Goal: Task Accomplishment & Management: Manage account settings

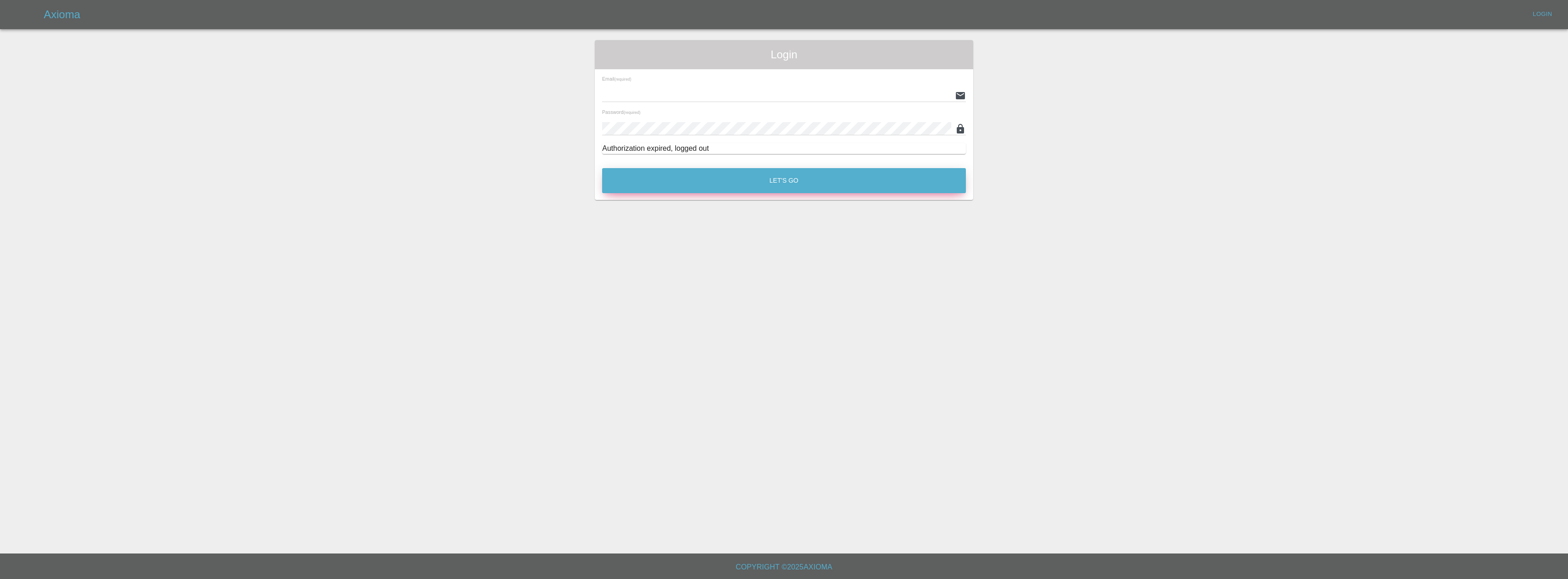
type input "[EMAIL_ADDRESS][DOMAIN_NAME]"
click at [710, 184] on button "Let's Go" at bounding box center [784, 181] width 364 height 25
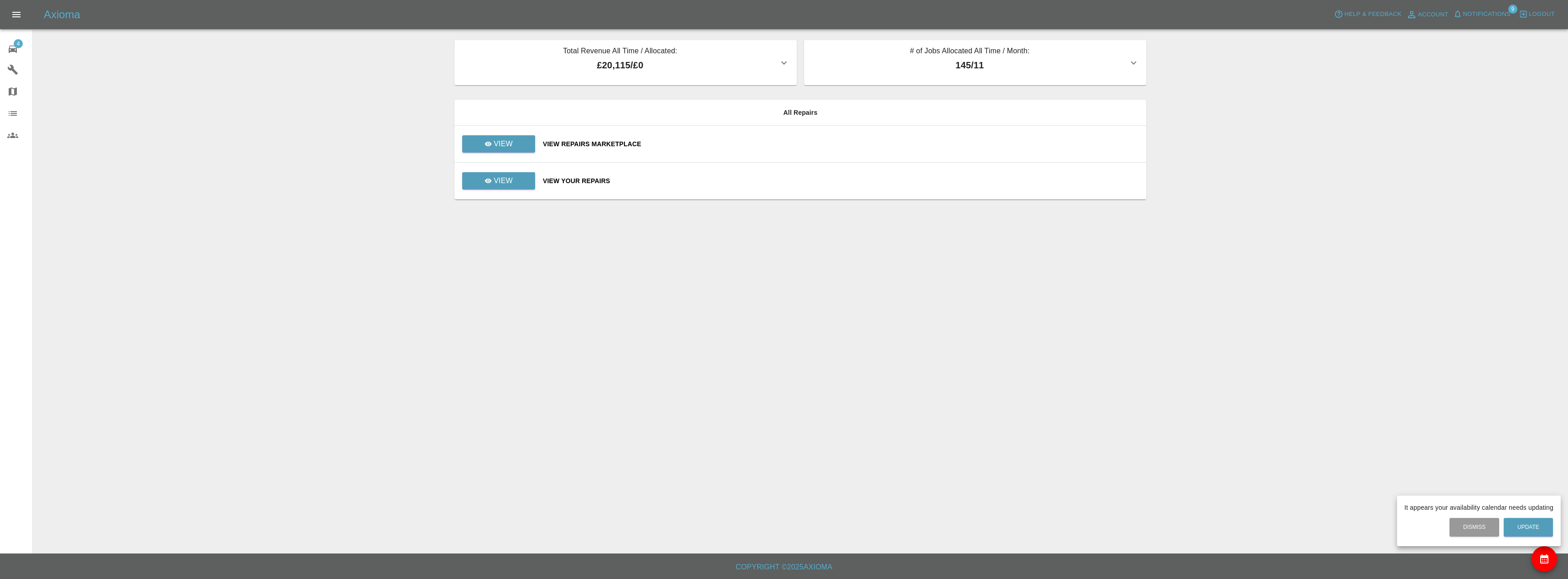
click at [521, 151] on div at bounding box center [784, 289] width 1568 height 579
click at [521, 144] on link "View" at bounding box center [499, 144] width 73 height 18
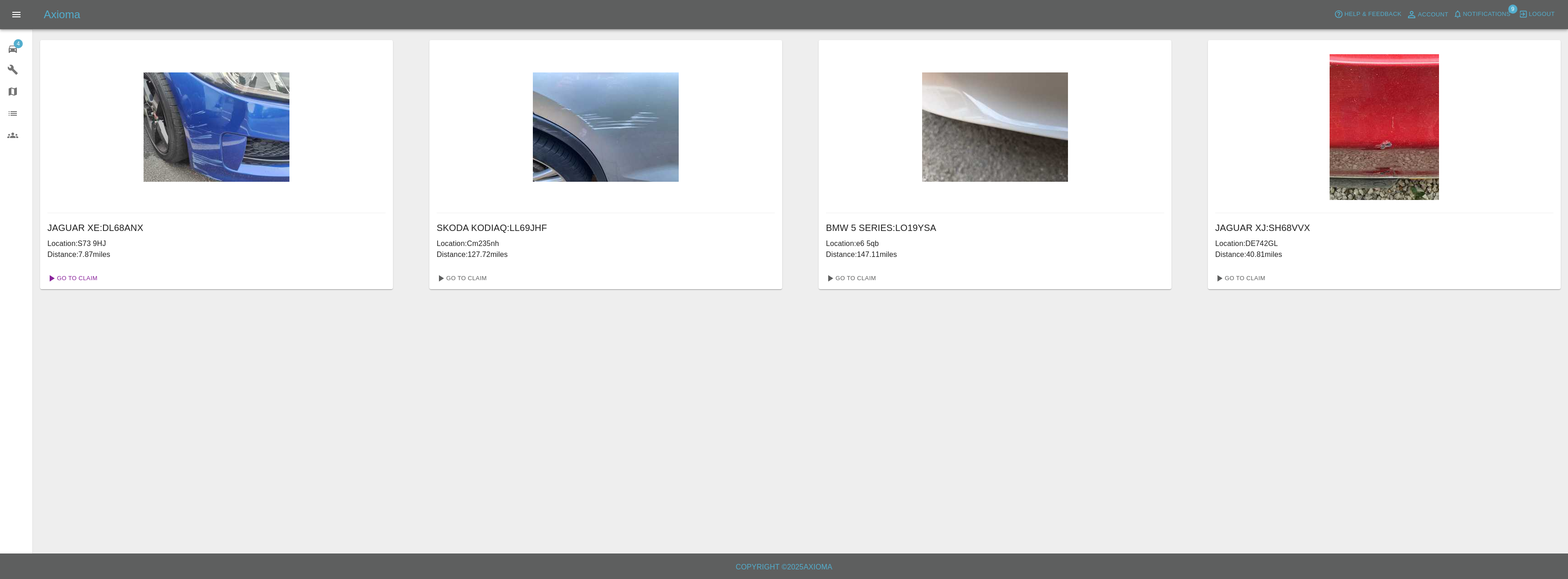
click at [88, 277] on link "Go To Claim" at bounding box center [72, 278] width 56 height 14
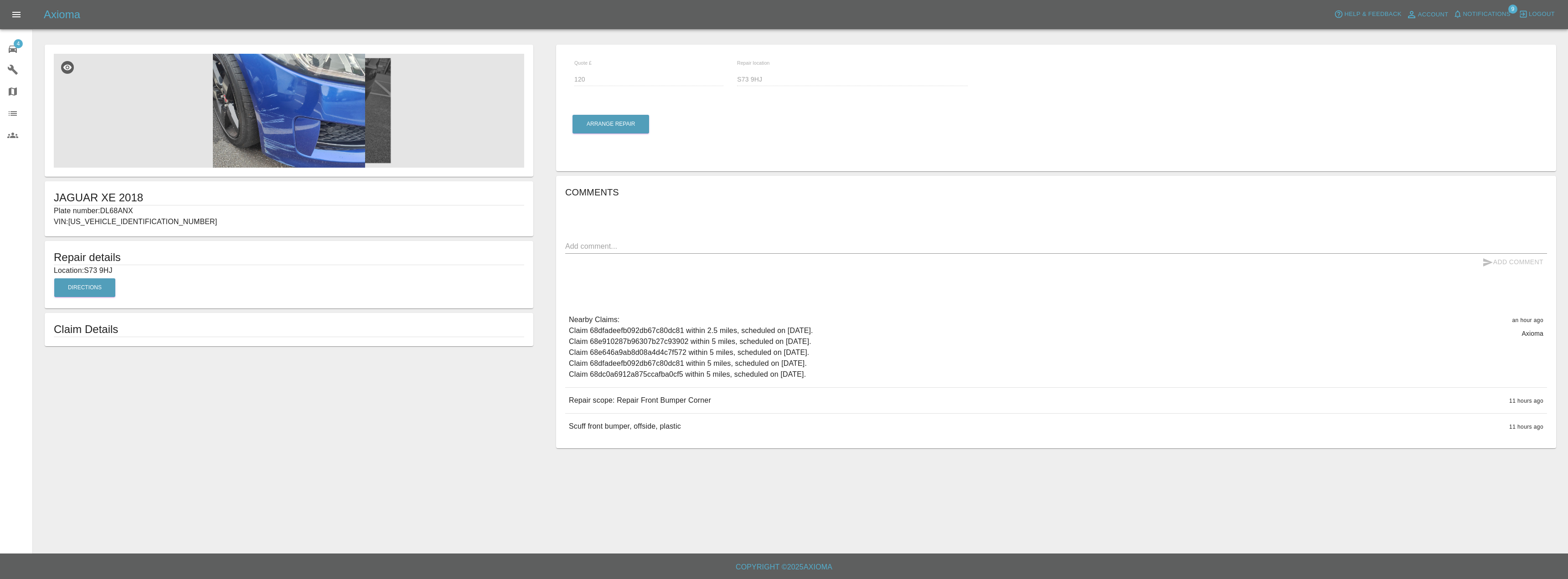
click at [311, 146] on img at bounding box center [289, 111] width 471 height 114
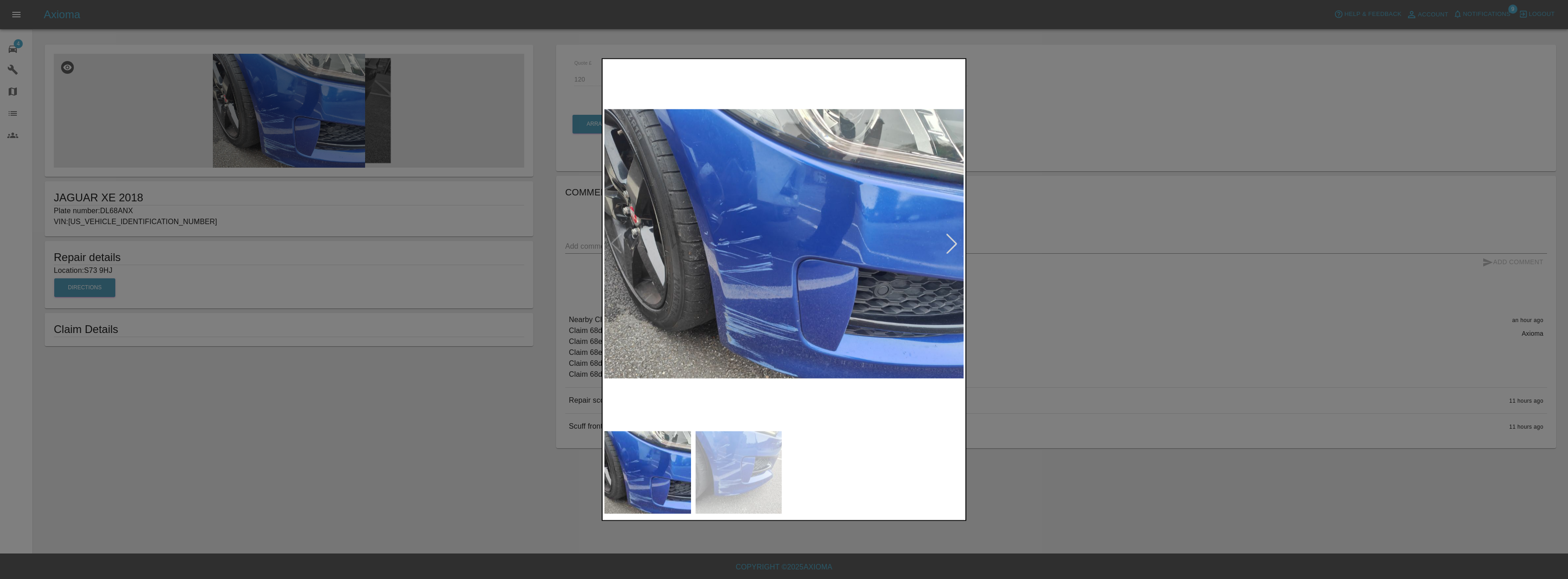
click at [466, 369] on div at bounding box center [784, 289] width 1568 height 579
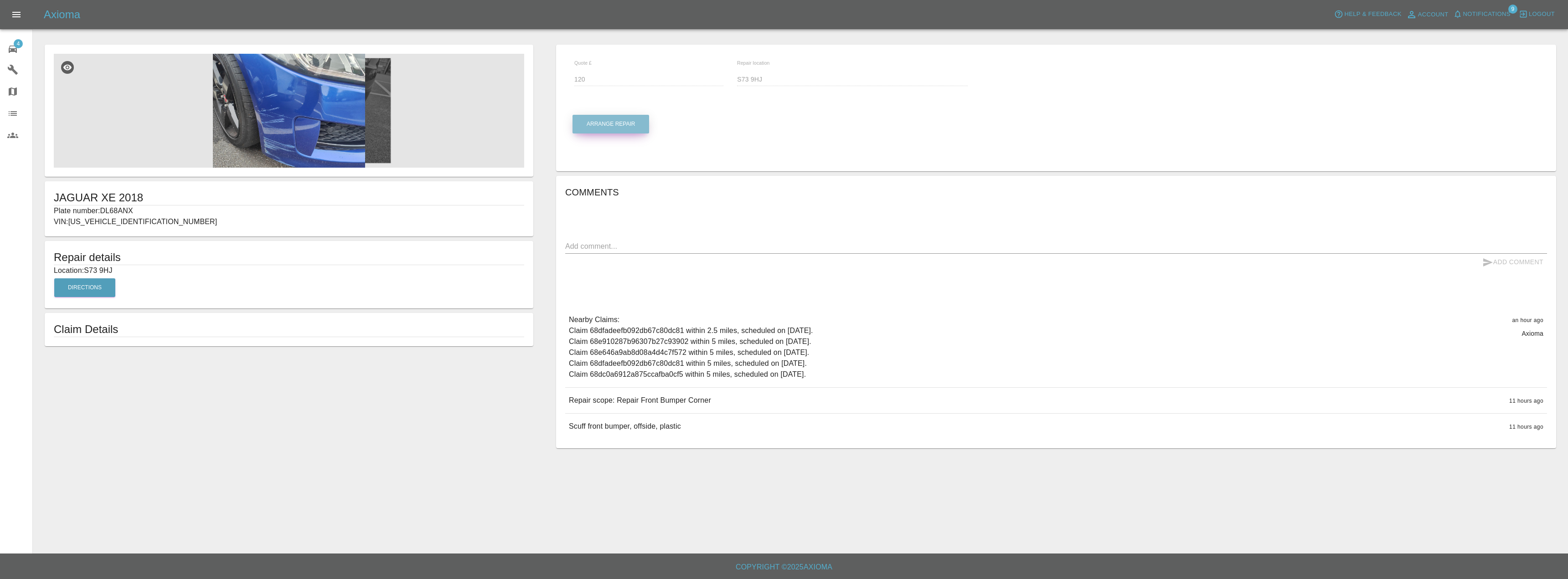
click at [636, 127] on button "Arrange Repair" at bounding box center [611, 124] width 77 height 19
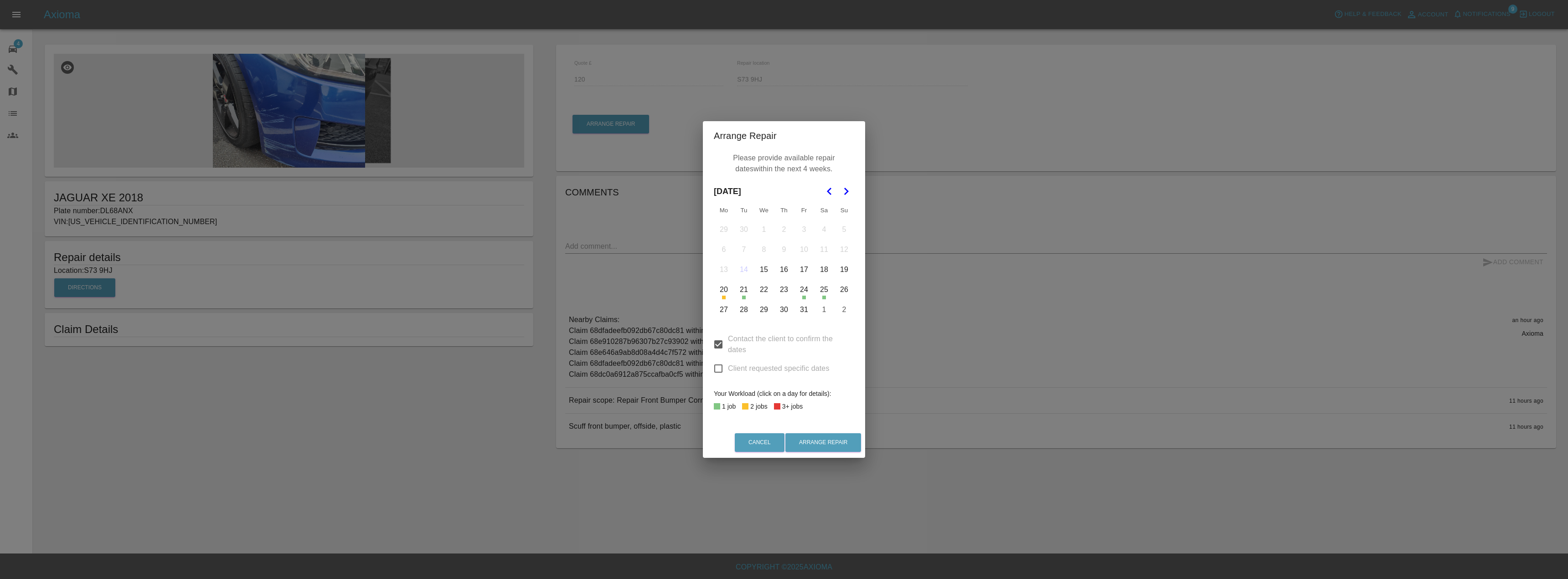
click at [764, 293] on button "22" at bounding box center [764, 290] width 19 height 19
click at [779, 290] on button "23" at bounding box center [784, 290] width 19 height 19
click at [729, 312] on button "27" at bounding box center [723, 310] width 19 height 19
click at [740, 314] on button "28" at bounding box center [744, 310] width 19 height 19
click at [759, 312] on button "29" at bounding box center [764, 310] width 19 height 19
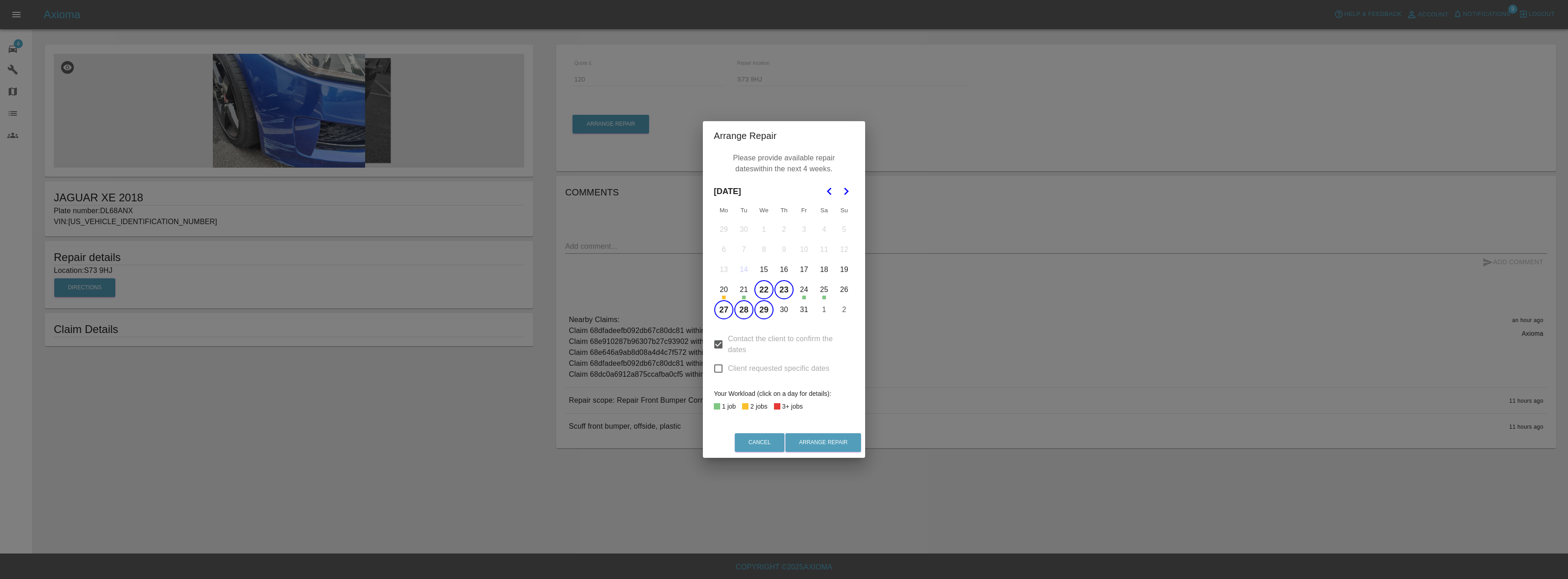
click at [787, 311] on button "30" at bounding box center [784, 310] width 19 height 19
click at [806, 315] on button "31" at bounding box center [804, 310] width 19 height 19
click at [812, 442] on button "Arrange Repair" at bounding box center [823, 443] width 76 height 19
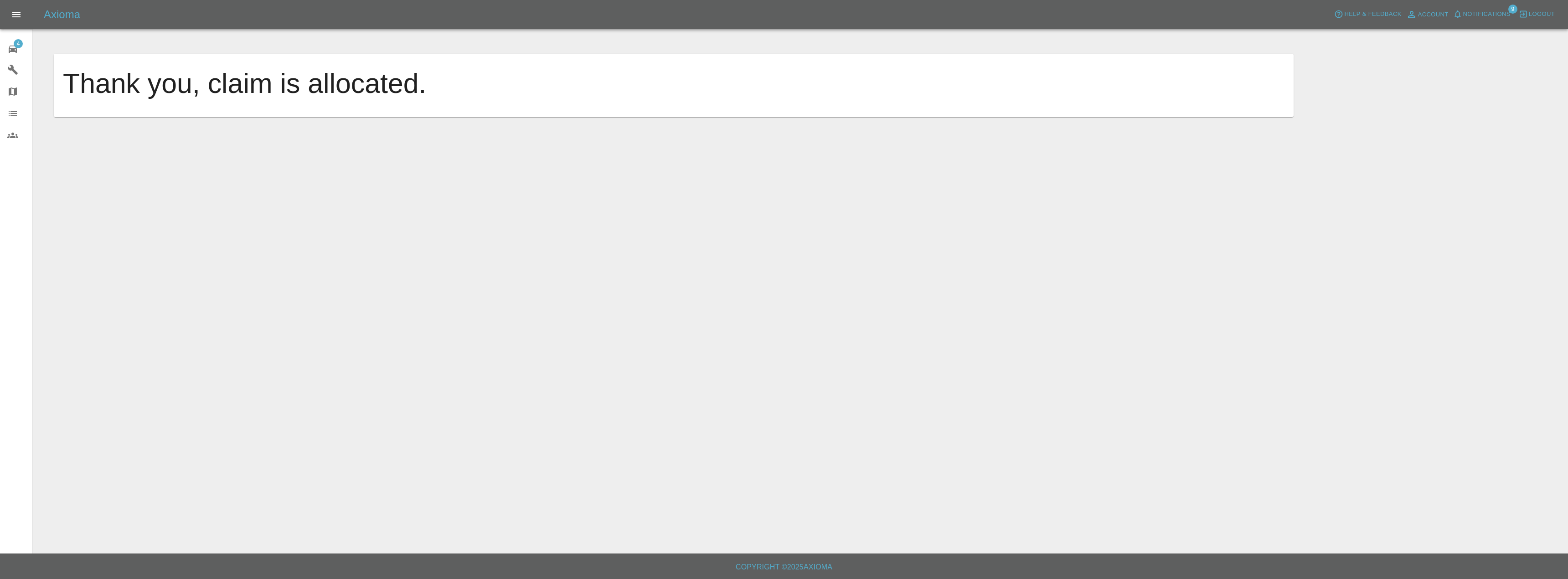
click at [21, 47] on div "4" at bounding box center [20, 48] width 26 height 13
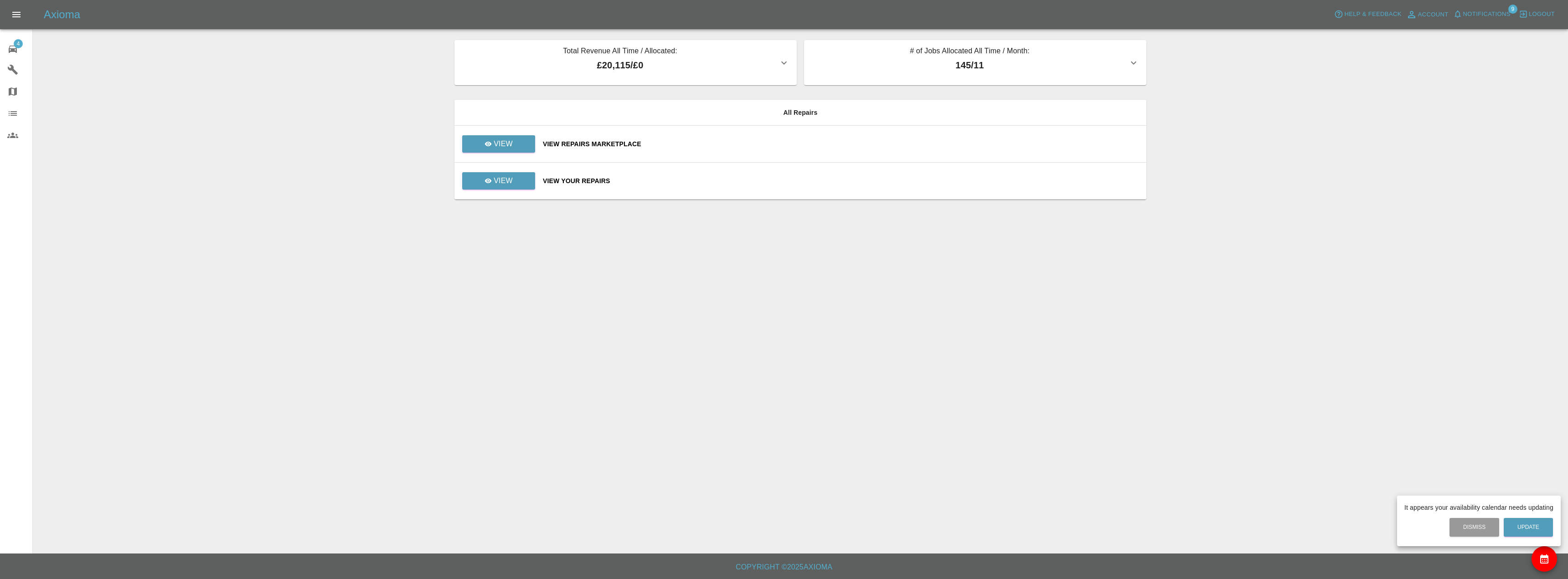
click at [508, 148] on div at bounding box center [784, 289] width 1568 height 579
click at [496, 147] on p "View" at bounding box center [503, 144] width 19 height 11
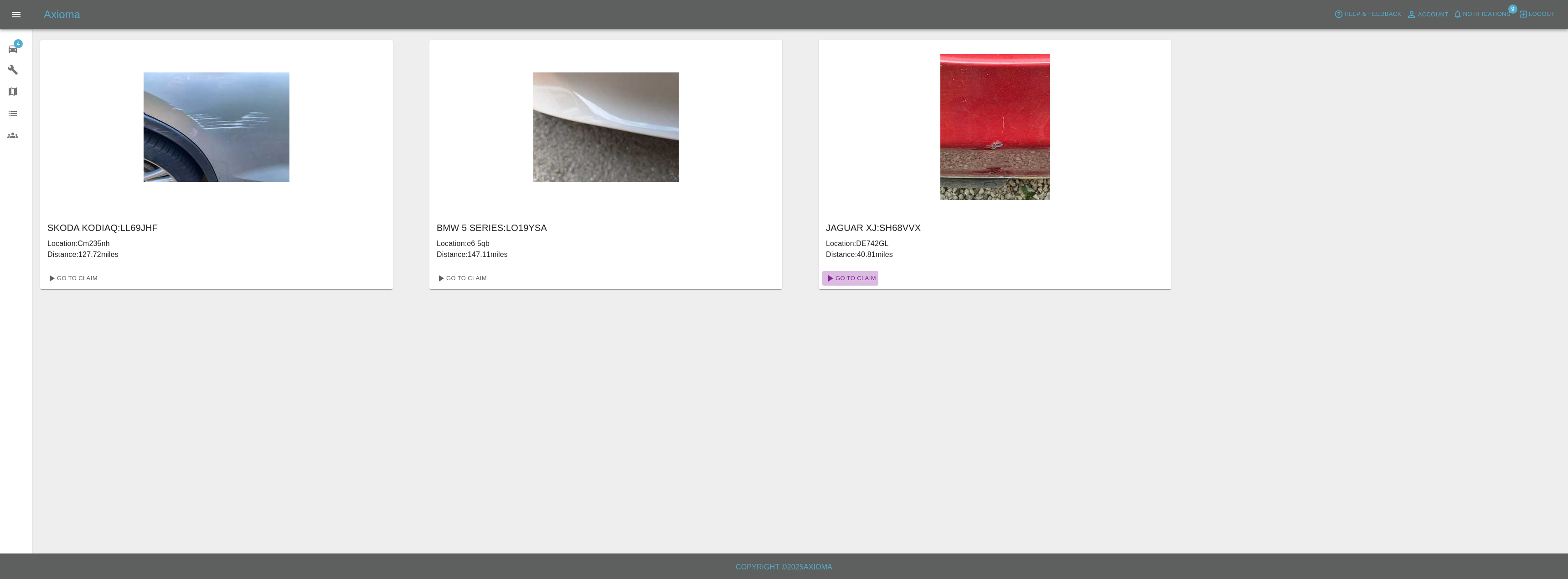
click at [870, 274] on link "Go To Claim" at bounding box center [850, 278] width 56 height 14
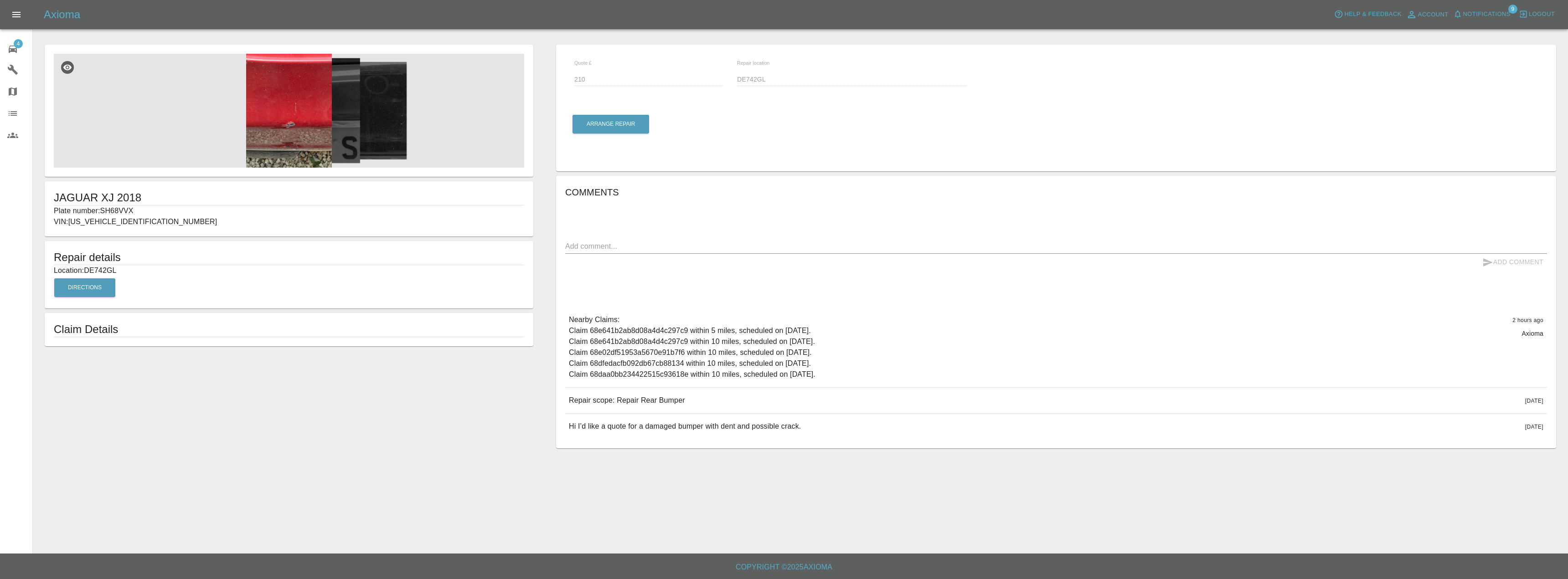
click at [305, 129] on img at bounding box center [289, 111] width 471 height 114
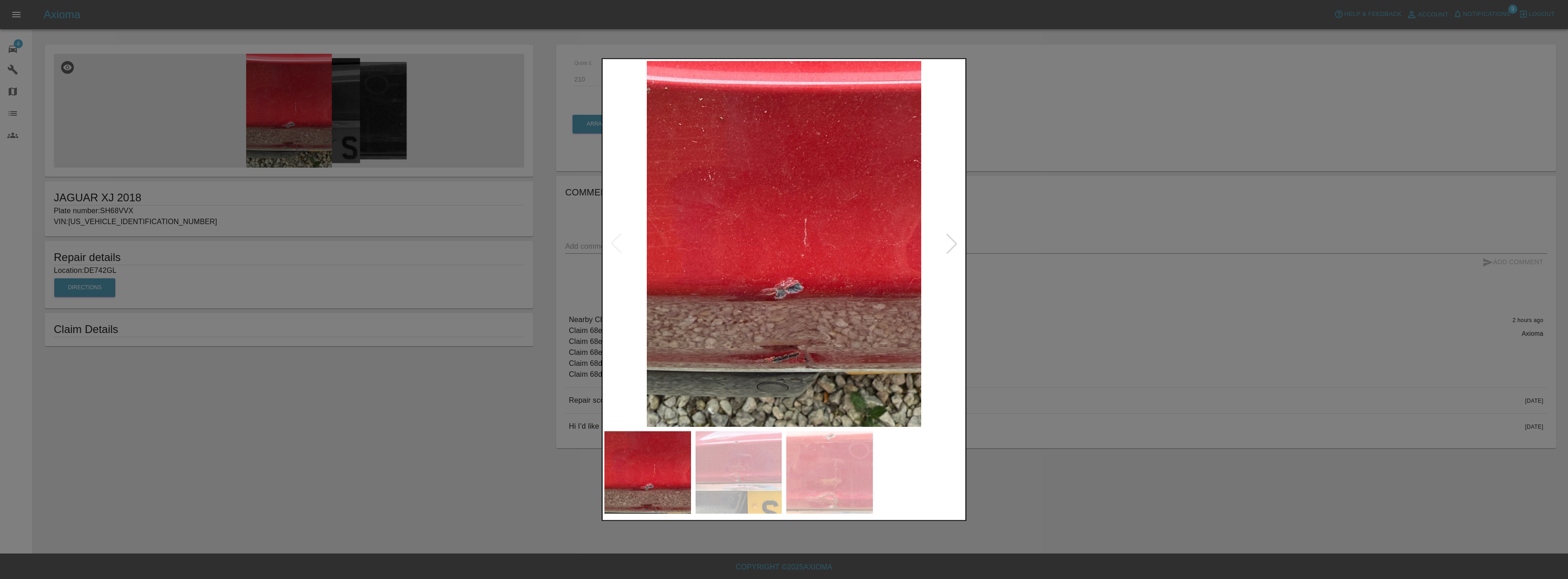
click at [775, 470] on img at bounding box center [739, 473] width 87 height 83
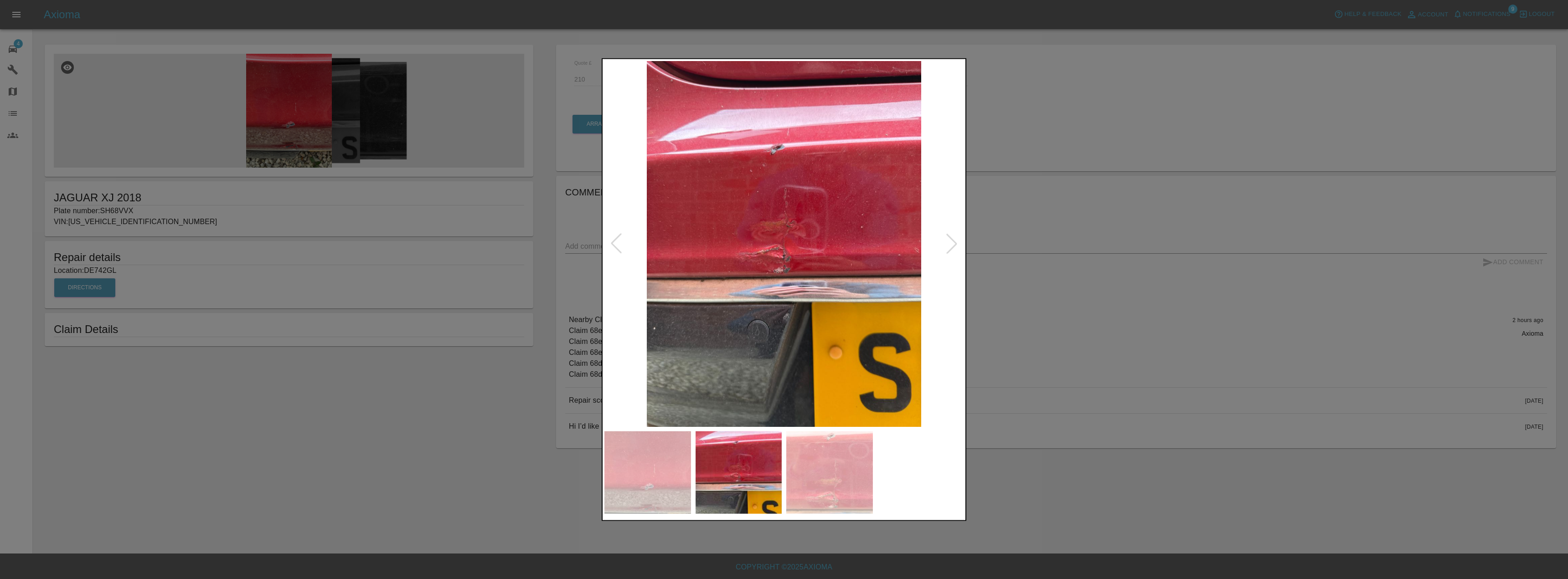
click at [826, 476] on img at bounding box center [829, 473] width 87 height 83
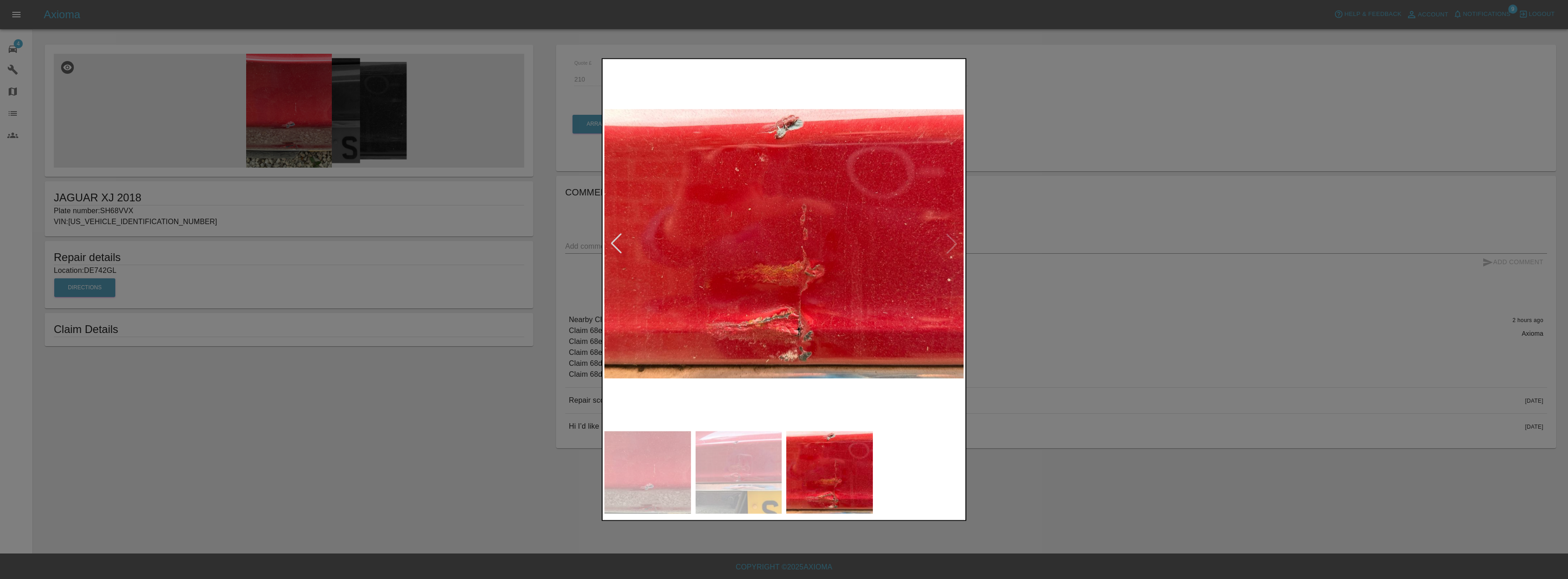
click at [269, 429] on div at bounding box center [784, 289] width 1568 height 579
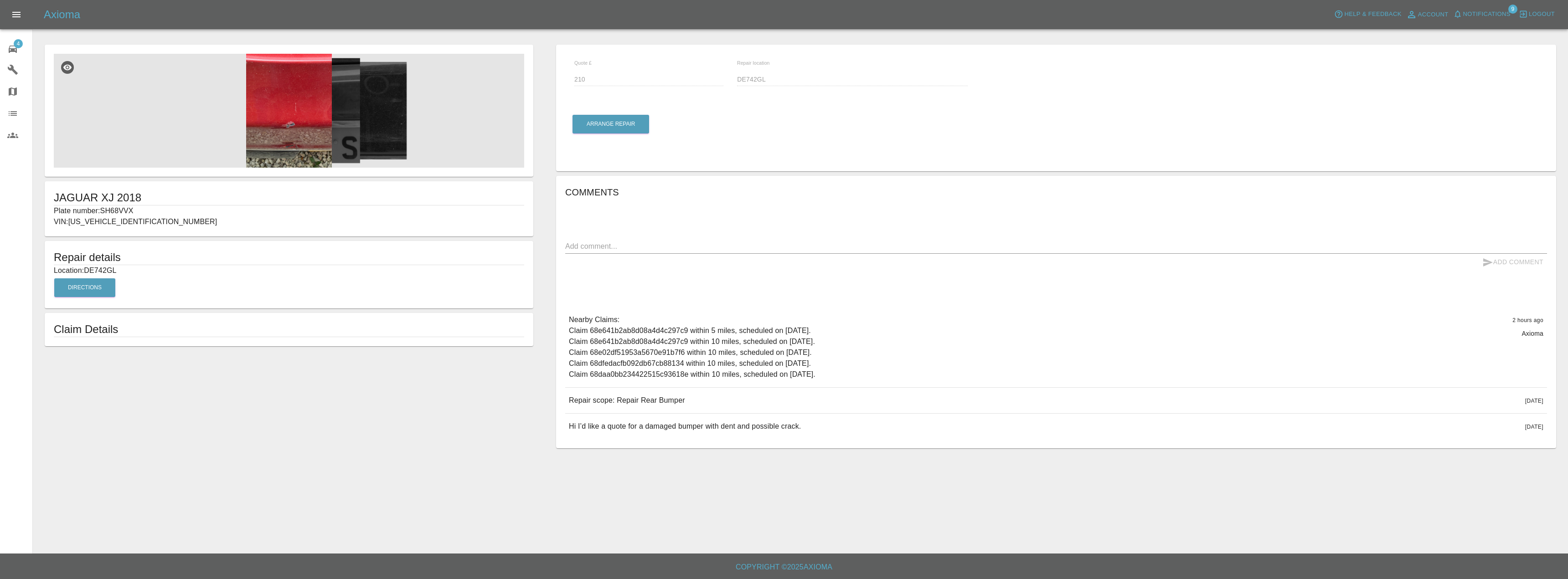
drag, startPoint x: 122, startPoint y: 269, endPoint x: 84, endPoint y: 274, distance: 38.3
click at [84, 274] on p "Location: DE742GL" at bounding box center [289, 270] width 471 height 11
click at [607, 130] on button "Arrange Repair" at bounding box center [611, 124] width 77 height 19
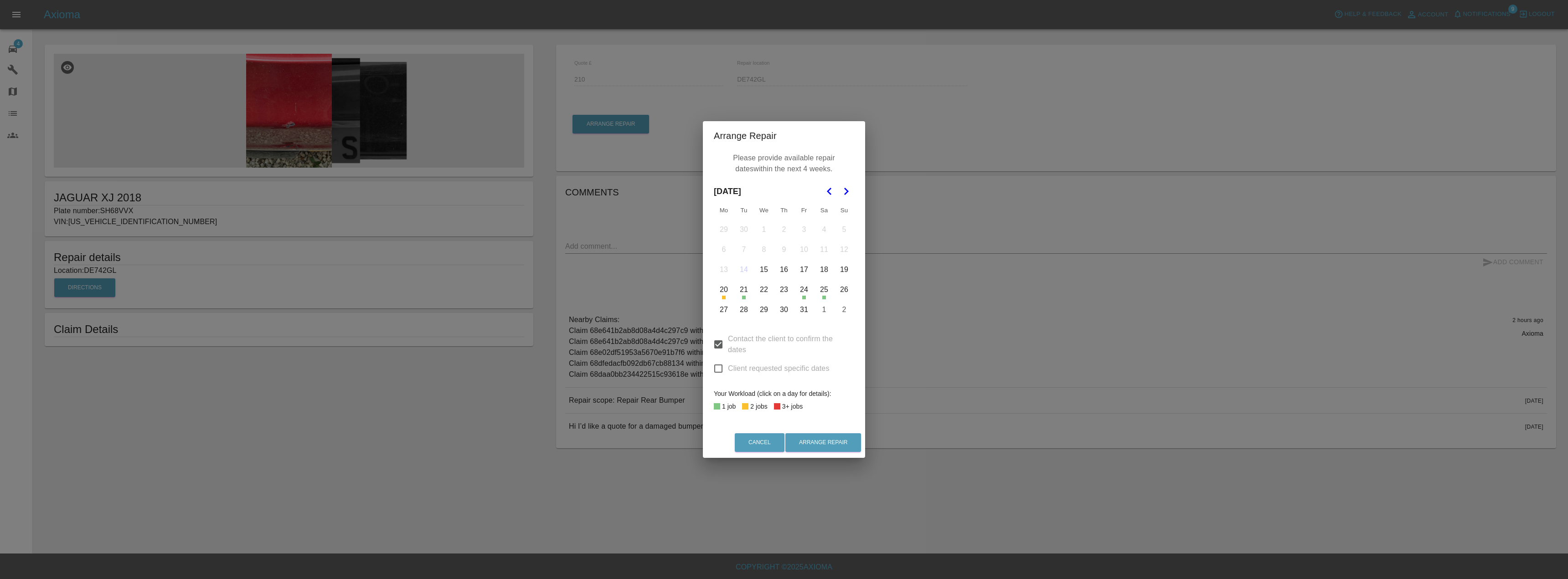
click at [767, 295] on button "22" at bounding box center [764, 290] width 19 height 19
click at [784, 295] on button "23" at bounding box center [784, 290] width 19 height 19
click at [731, 313] on button "27" at bounding box center [723, 310] width 19 height 19
click at [746, 309] on button "28" at bounding box center [744, 310] width 19 height 19
click at [759, 311] on button "29" at bounding box center [764, 310] width 19 height 19
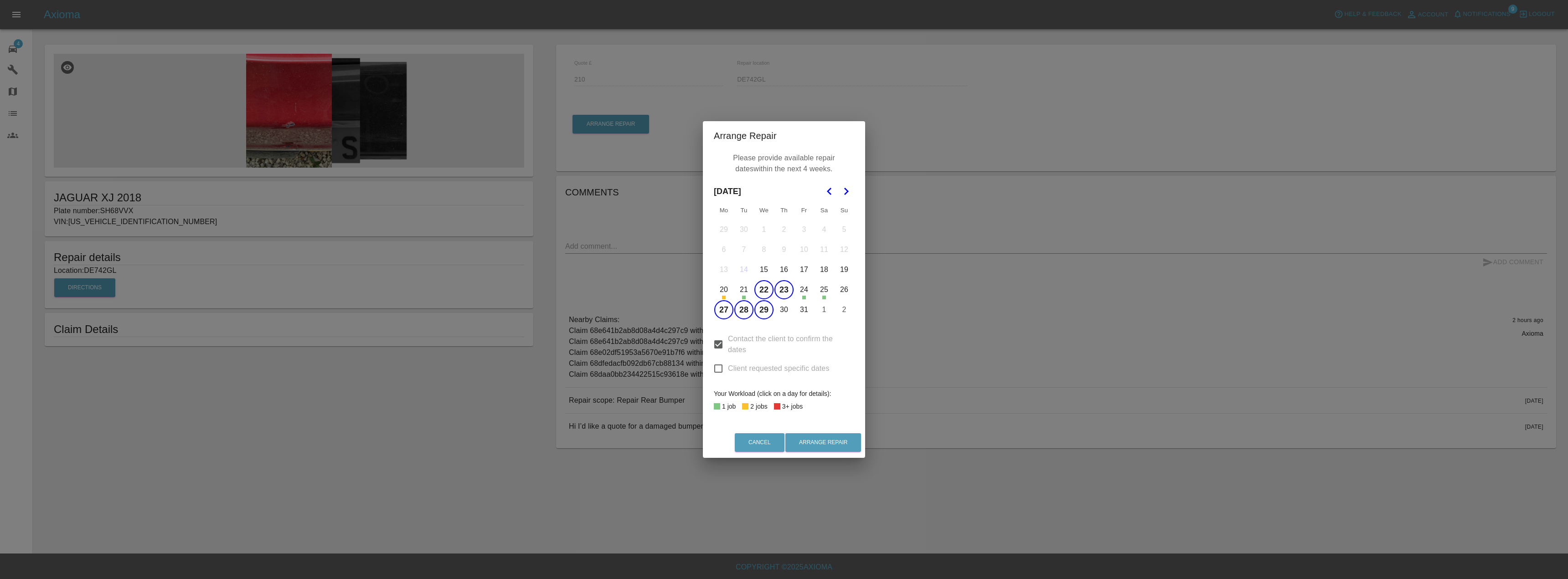
click at [775, 308] on button "30" at bounding box center [784, 310] width 19 height 19
click at [796, 311] on button "31" at bounding box center [804, 310] width 19 height 19
click at [819, 444] on button "Arrange Repair" at bounding box center [823, 443] width 76 height 19
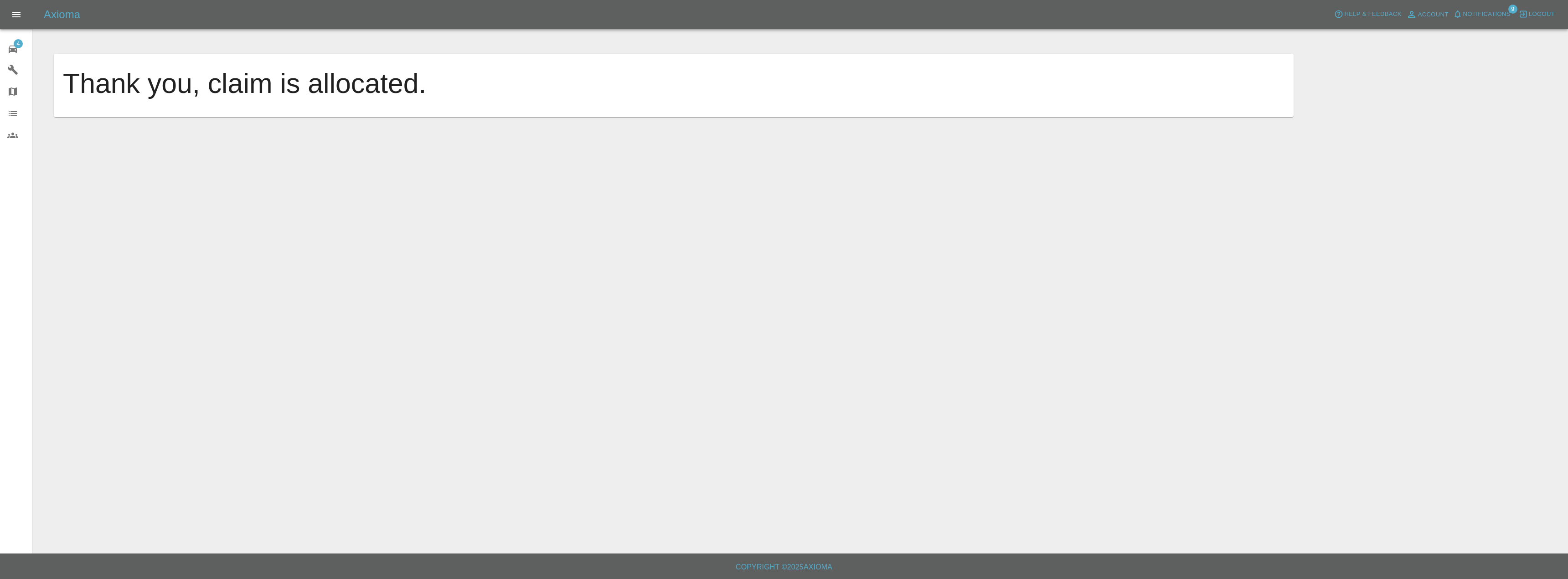
click at [19, 43] on span "4" at bounding box center [18, 43] width 9 height 9
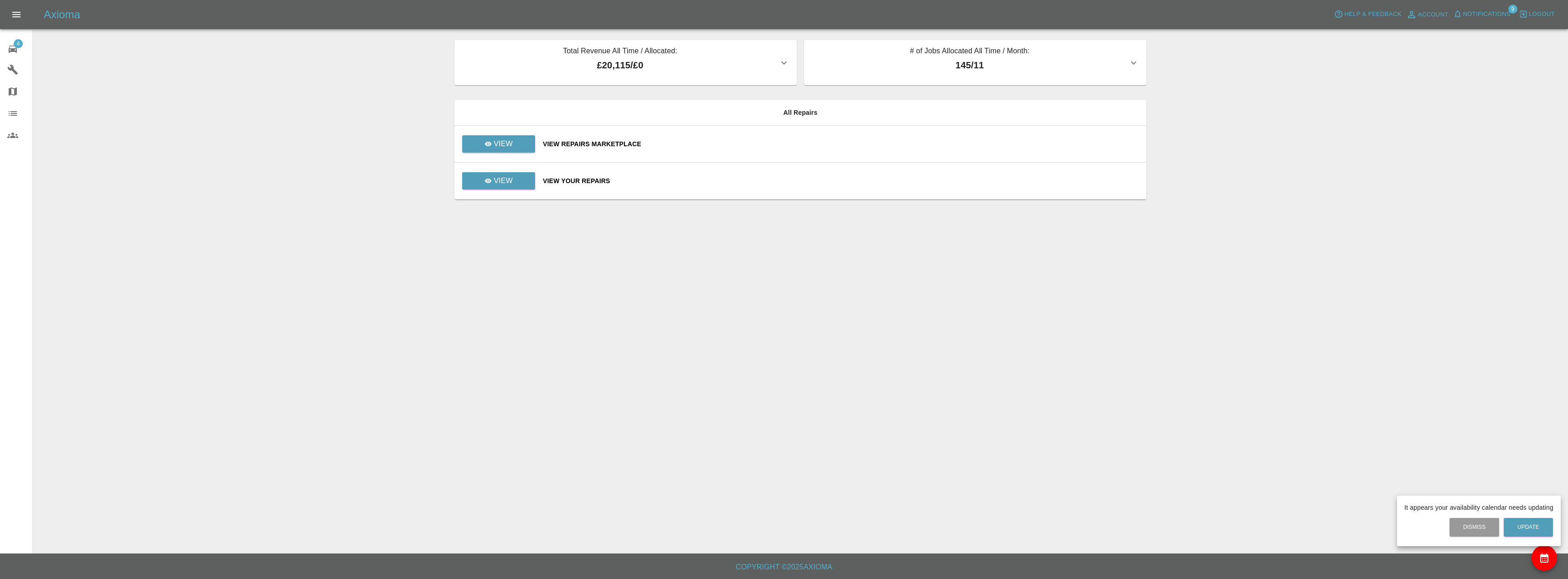
click at [494, 146] on div at bounding box center [784, 289] width 1568 height 579
click at [491, 146] on icon at bounding box center [488, 144] width 8 height 8
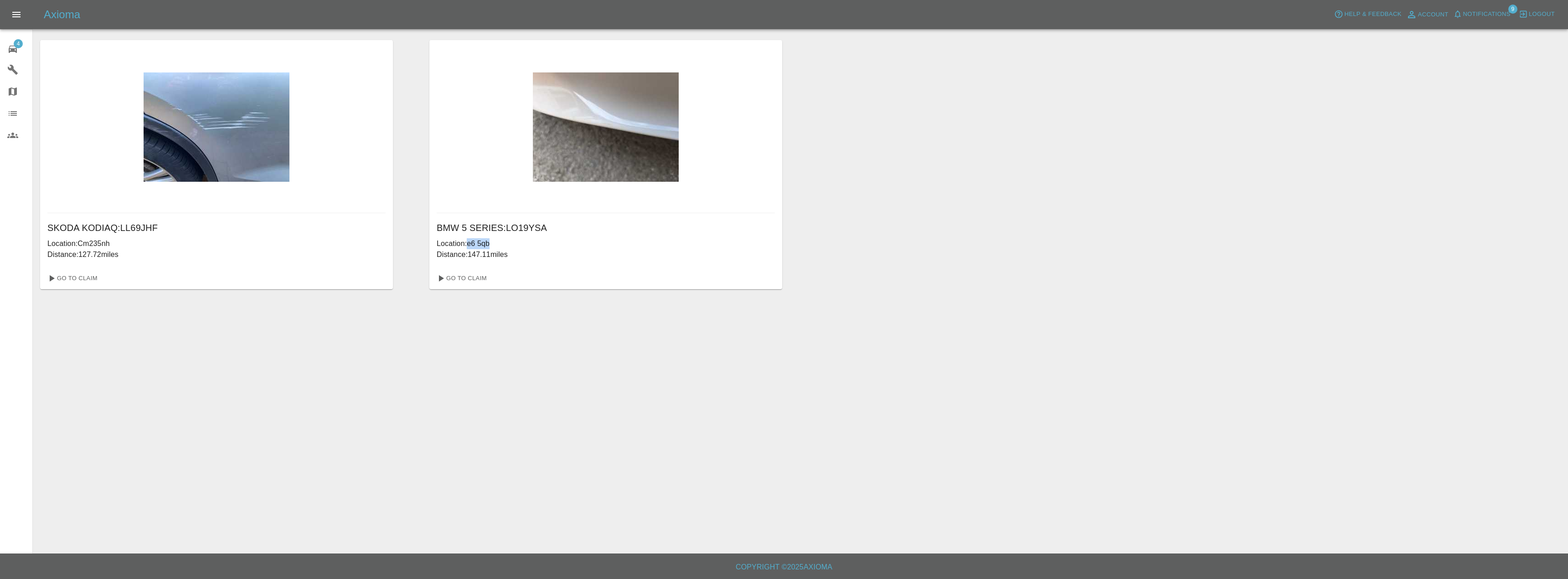
drag, startPoint x: 507, startPoint y: 243, endPoint x: 467, endPoint y: 241, distance: 40.0
click at [467, 241] on p "Location: e6 5qb" at bounding box center [605, 243] width 338 height 11
click at [18, 49] on div "4" at bounding box center [20, 48] width 26 height 13
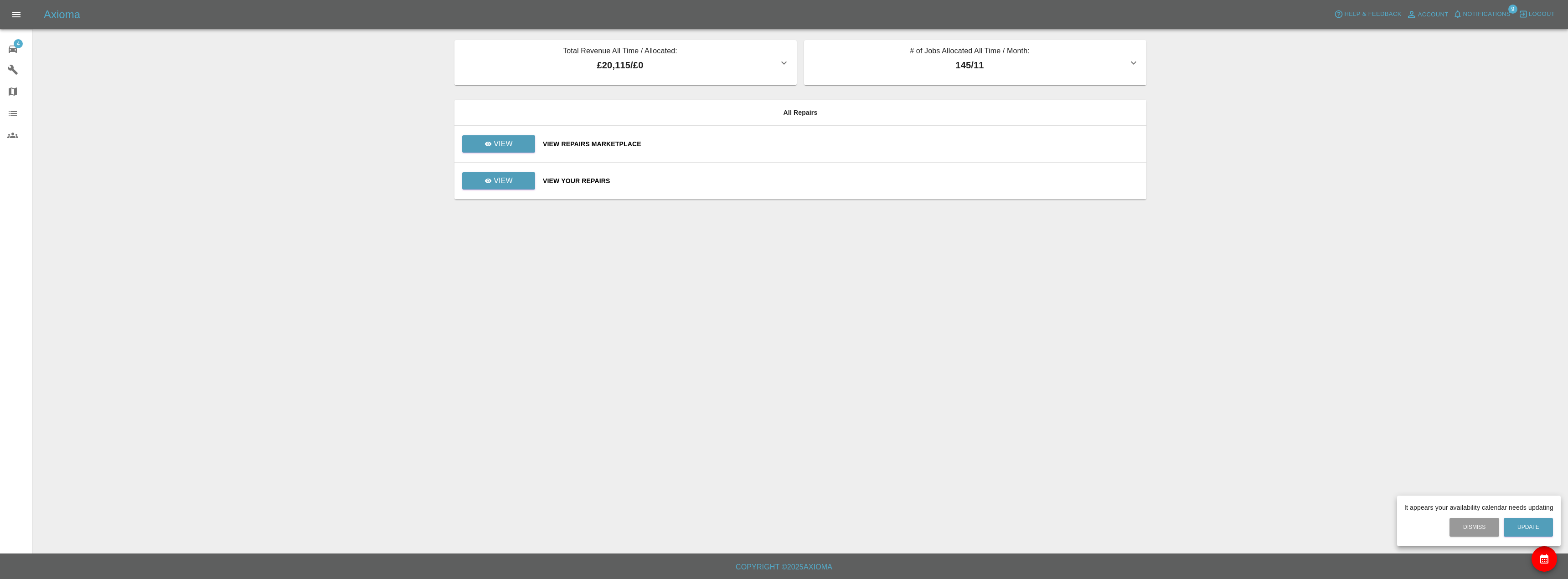
click at [528, 185] on div at bounding box center [784, 289] width 1568 height 579
click at [506, 193] on td "View" at bounding box center [494, 181] width 81 height 37
click at [504, 179] on p "View" at bounding box center [503, 181] width 19 height 11
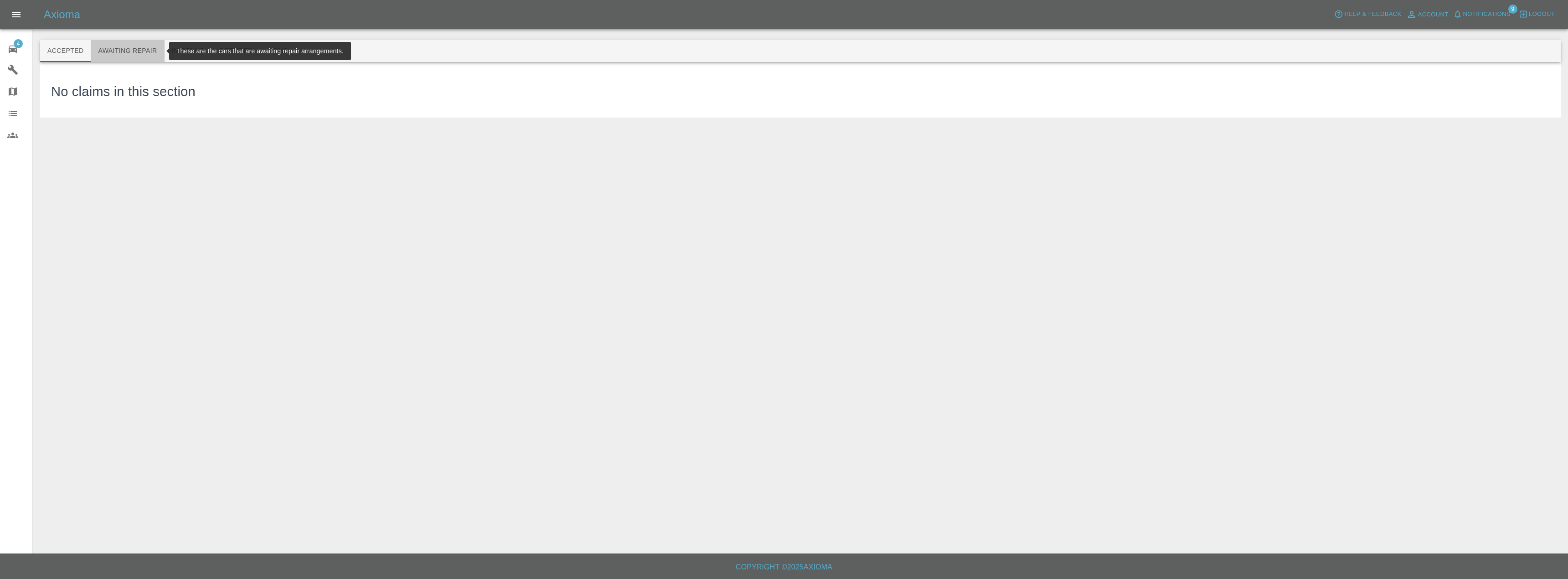
click at [133, 51] on button "Awaiting Repair" at bounding box center [127, 51] width 73 height 22
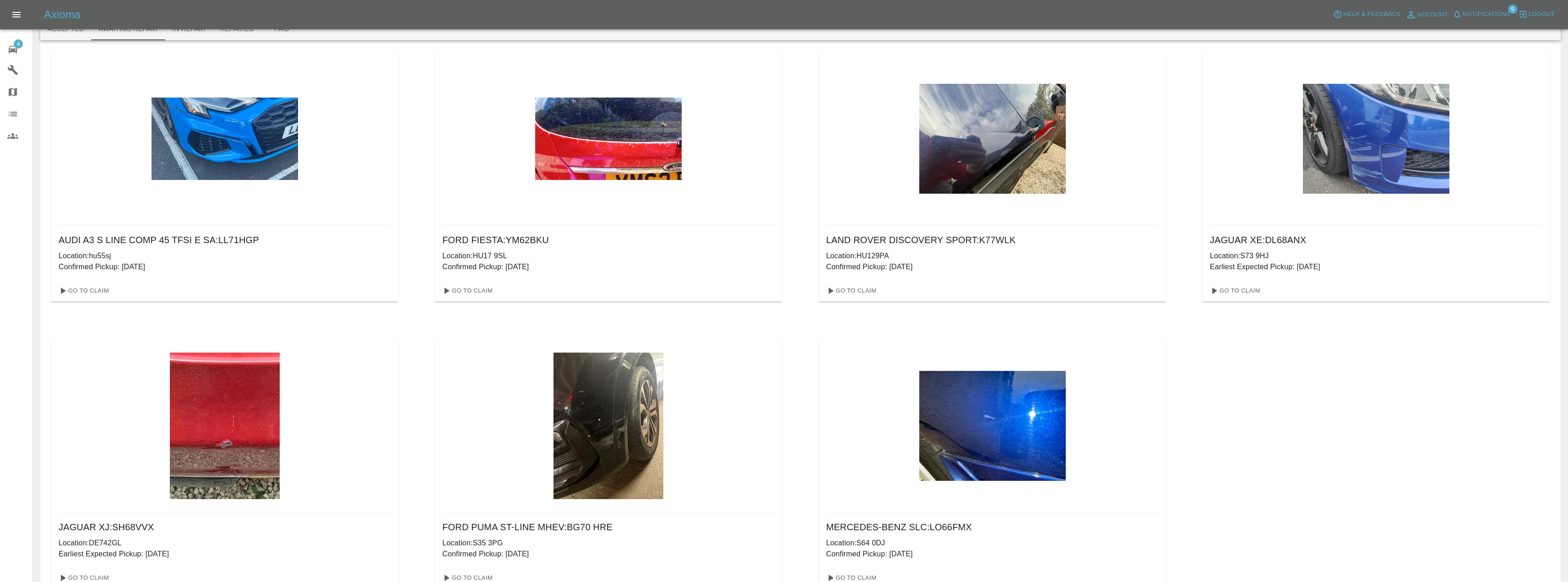
scroll to position [46, 0]
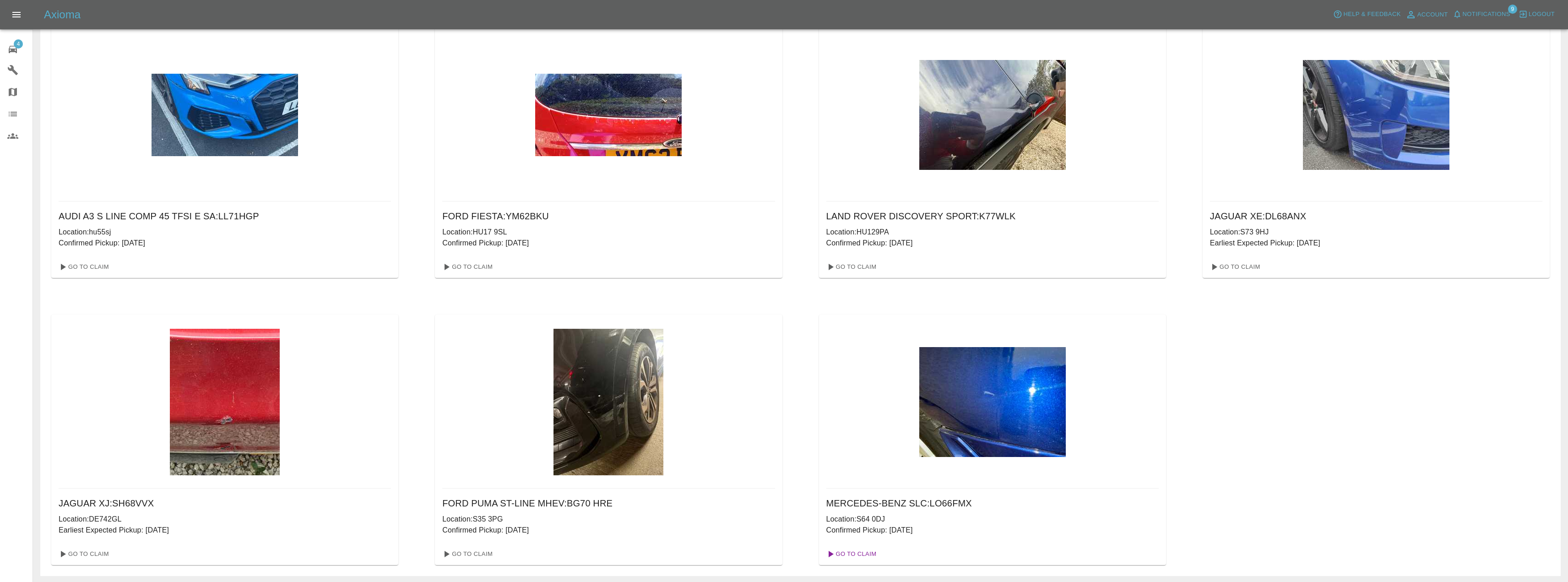
click at [846, 552] on link "Go To Claim" at bounding box center [851, 554] width 56 height 15
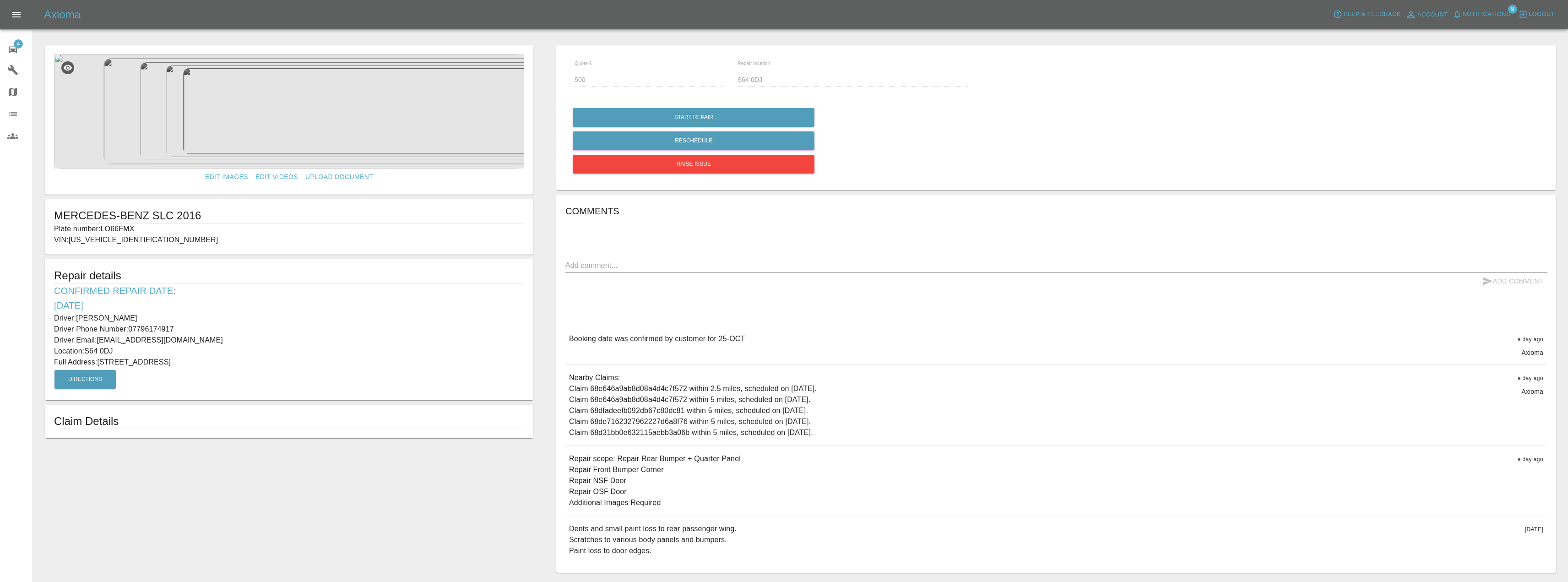
click at [308, 125] on img at bounding box center [289, 112] width 470 height 115
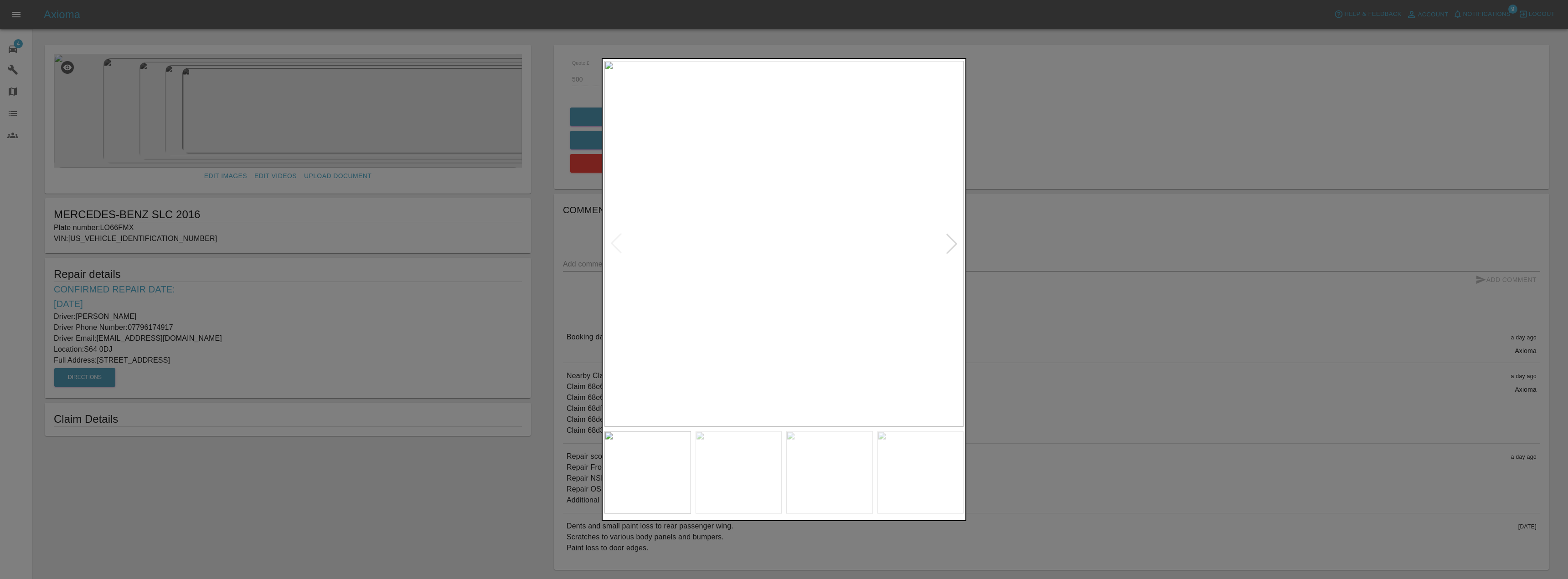
click at [654, 487] on img at bounding box center [648, 473] width 87 height 83
click at [952, 242] on div at bounding box center [952, 244] width 20 height 20
click at [624, 238] on div at bounding box center [616, 244] width 20 height 20
click at [952, 248] on div at bounding box center [952, 244] width 20 height 20
click at [954, 246] on div at bounding box center [952, 244] width 20 height 20
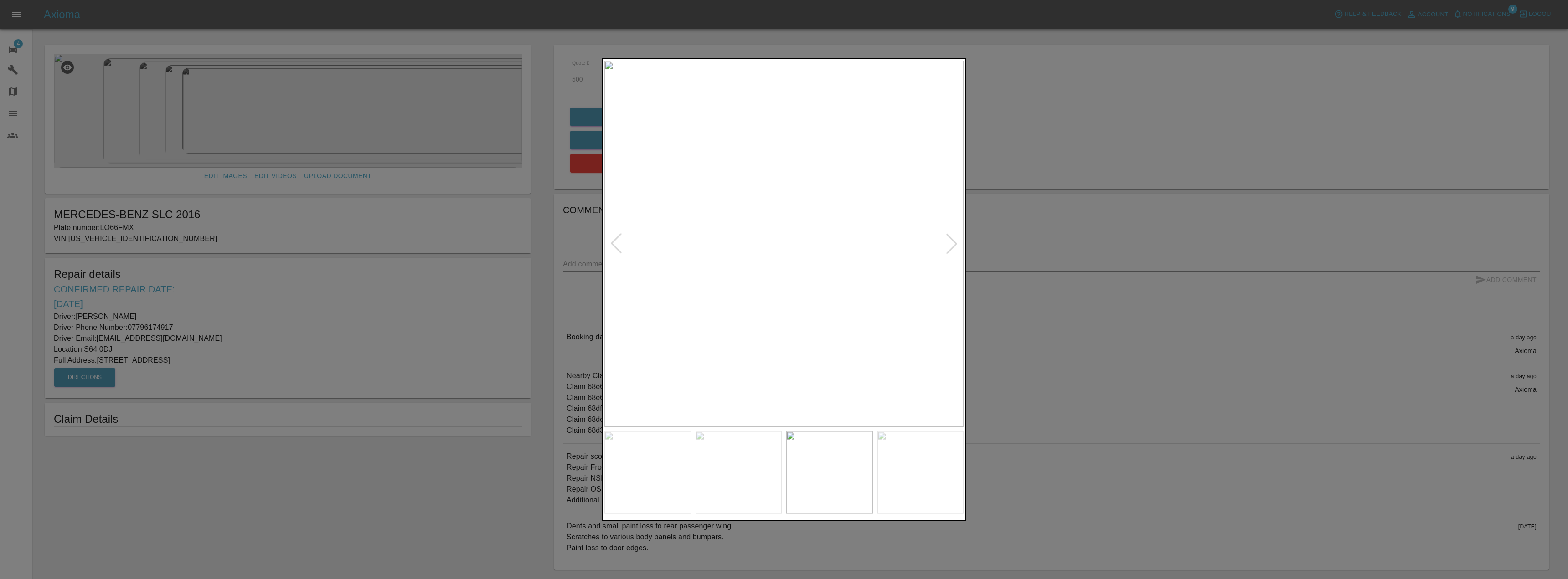
click at [954, 246] on div at bounding box center [952, 244] width 20 height 20
click at [944, 234] on div at bounding box center [952, 244] width 20 height 20
drag, startPoint x: 943, startPoint y: 233, endPoint x: 1219, endPoint y: 250, distance: 276.5
drag, startPoint x: 1219, startPoint y: 250, endPoint x: 1151, endPoint y: 194, distance: 88.1
click at [1151, 194] on div at bounding box center [784, 289] width 1568 height 579
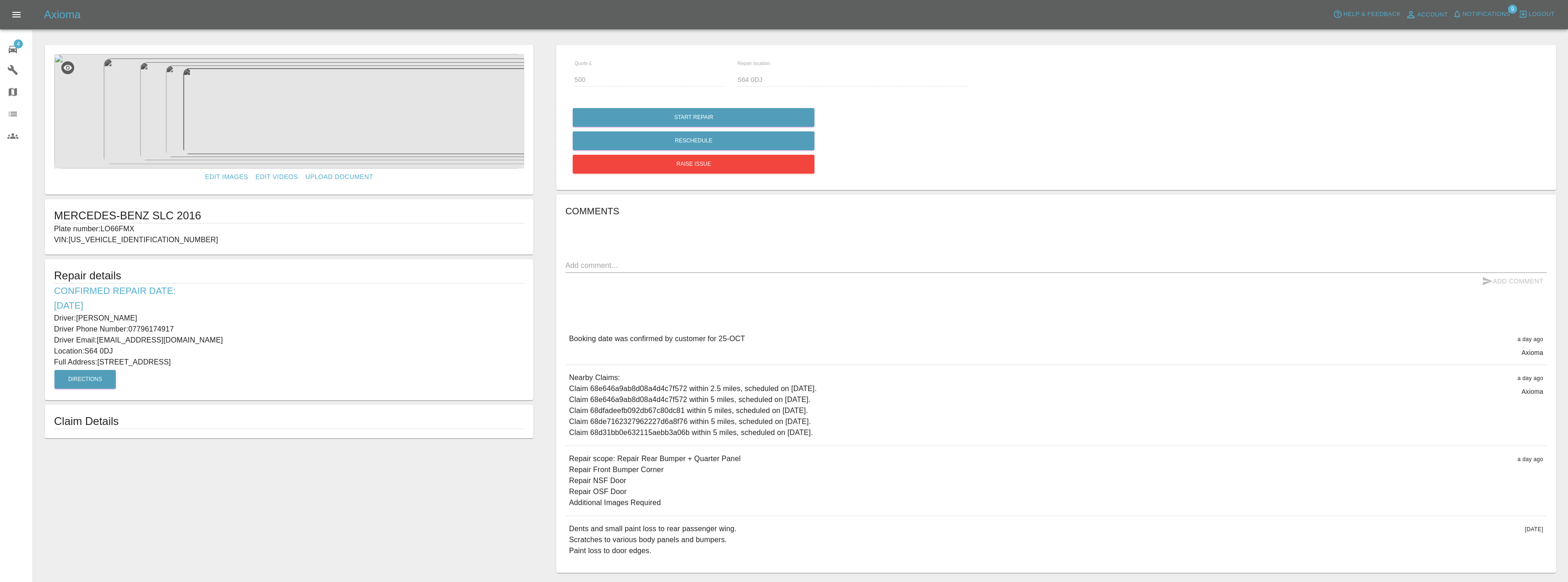
drag, startPoint x: 1142, startPoint y: 191, endPoint x: 1019, endPoint y: 175, distance: 124.0
click at [1019, 175] on div "Start Repair Reschedule Raise issue" at bounding box center [1056, 141] width 968 height 70
